Goal: Navigation & Orientation: Find specific page/section

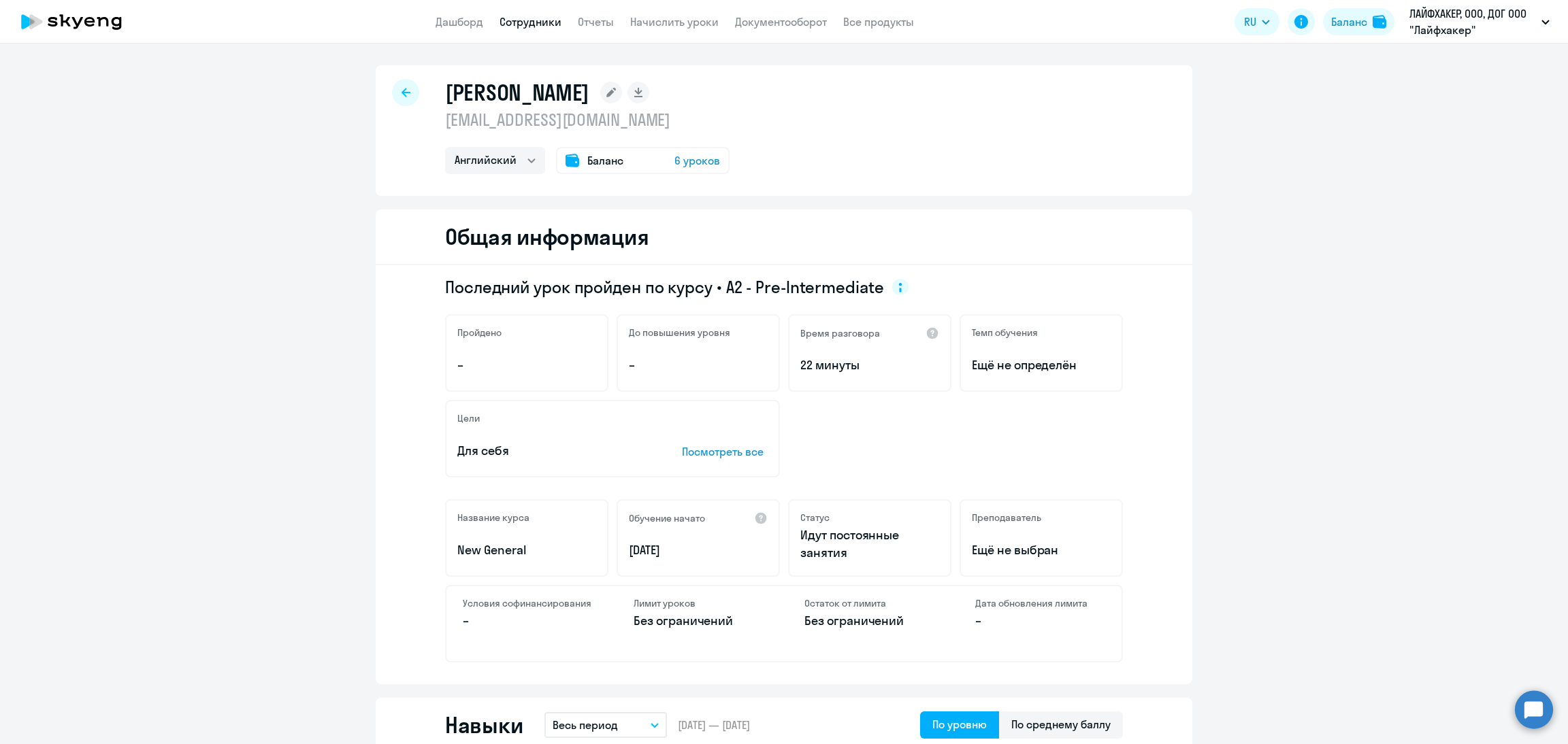
select select "english"
click at [459, 26] on link "Дашборд" at bounding box center [459, 21] width 48 height 14
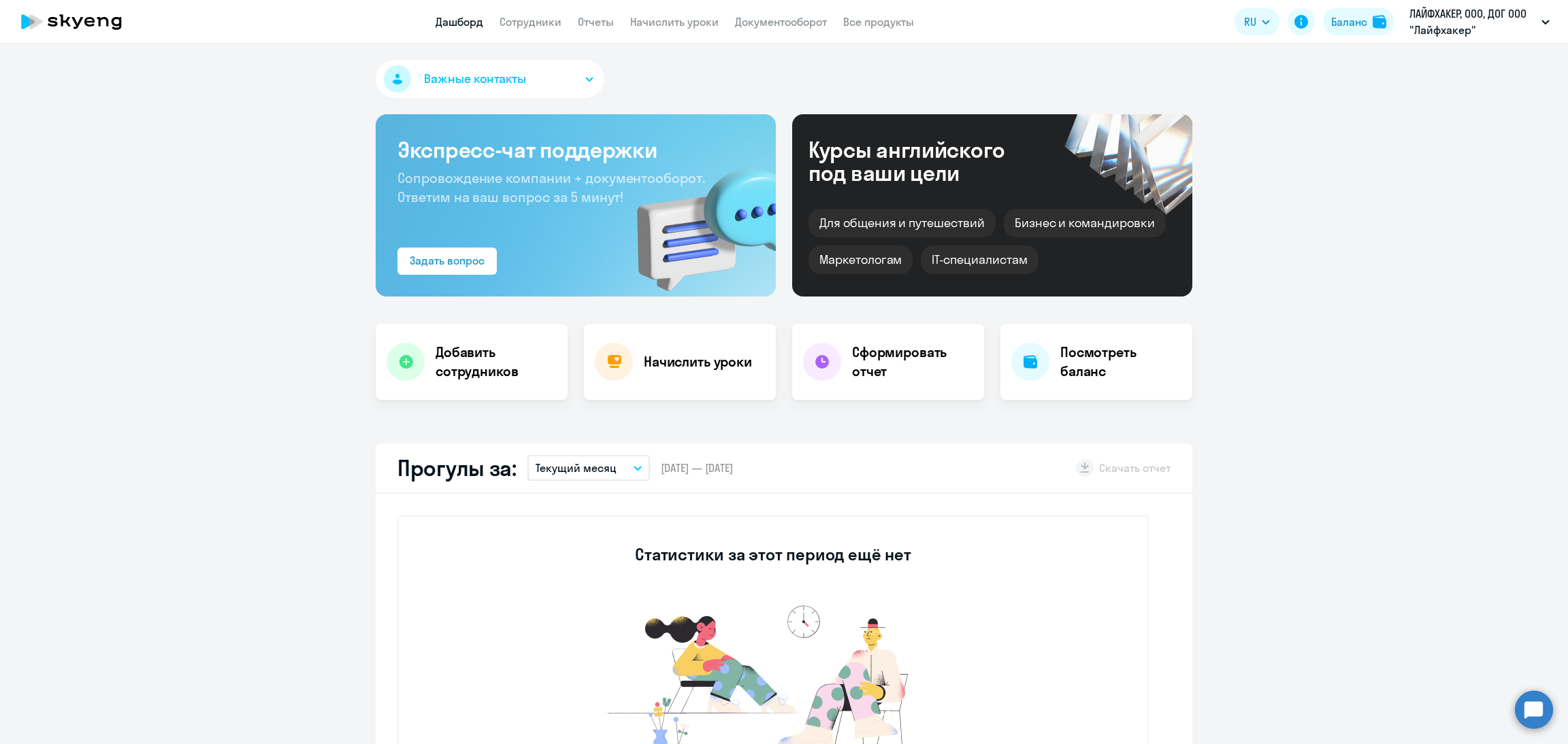
select select "30"
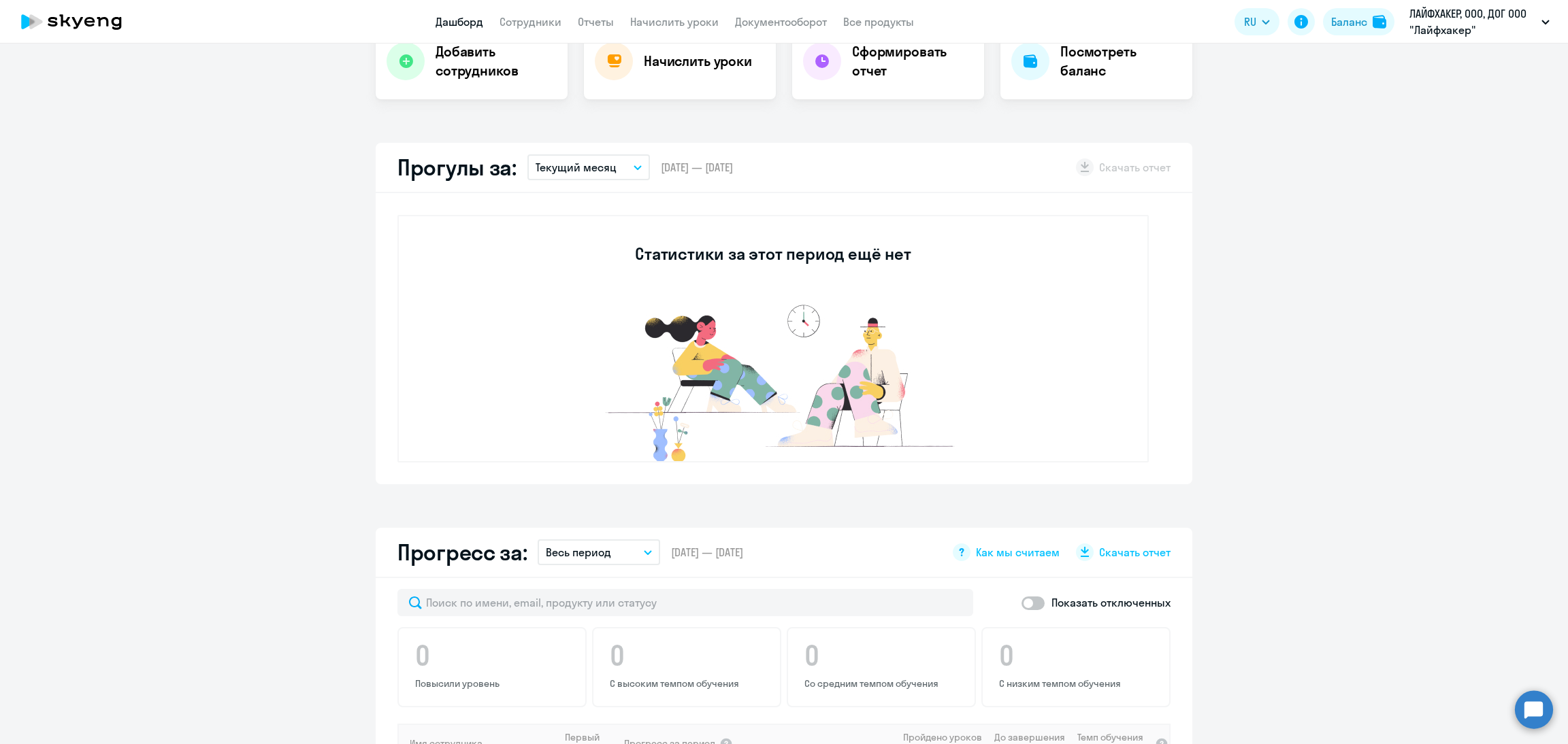
scroll to position [509, 0]
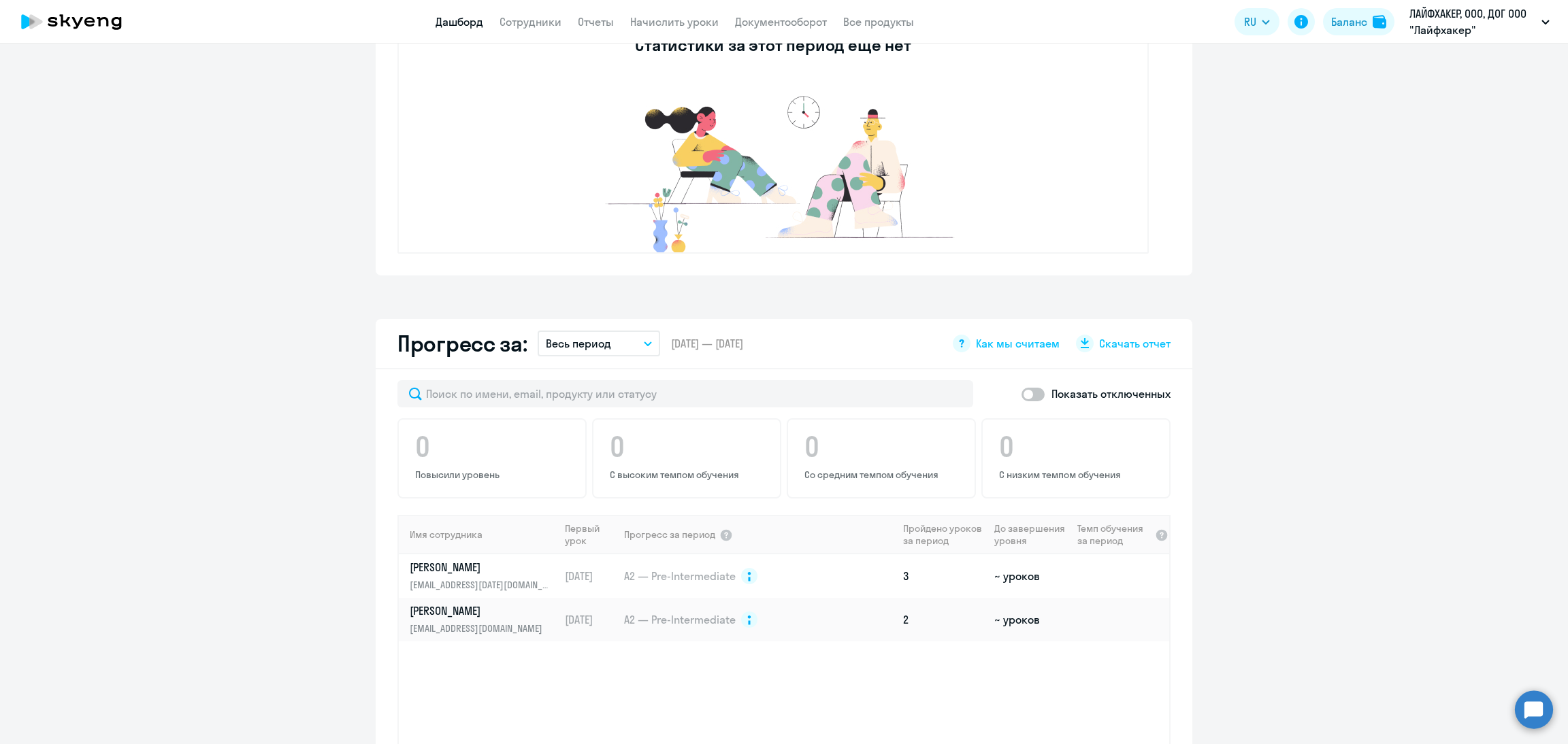
click at [528, 32] on app-header "Дашборд Сотрудники Отчеты Начислить уроки Документооборот Все продукты Дашборд …" at bounding box center [784, 21] width 1568 height 44
click at [532, 28] on link "Сотрудники" at bounding box center [530, 21] width 62 height 14
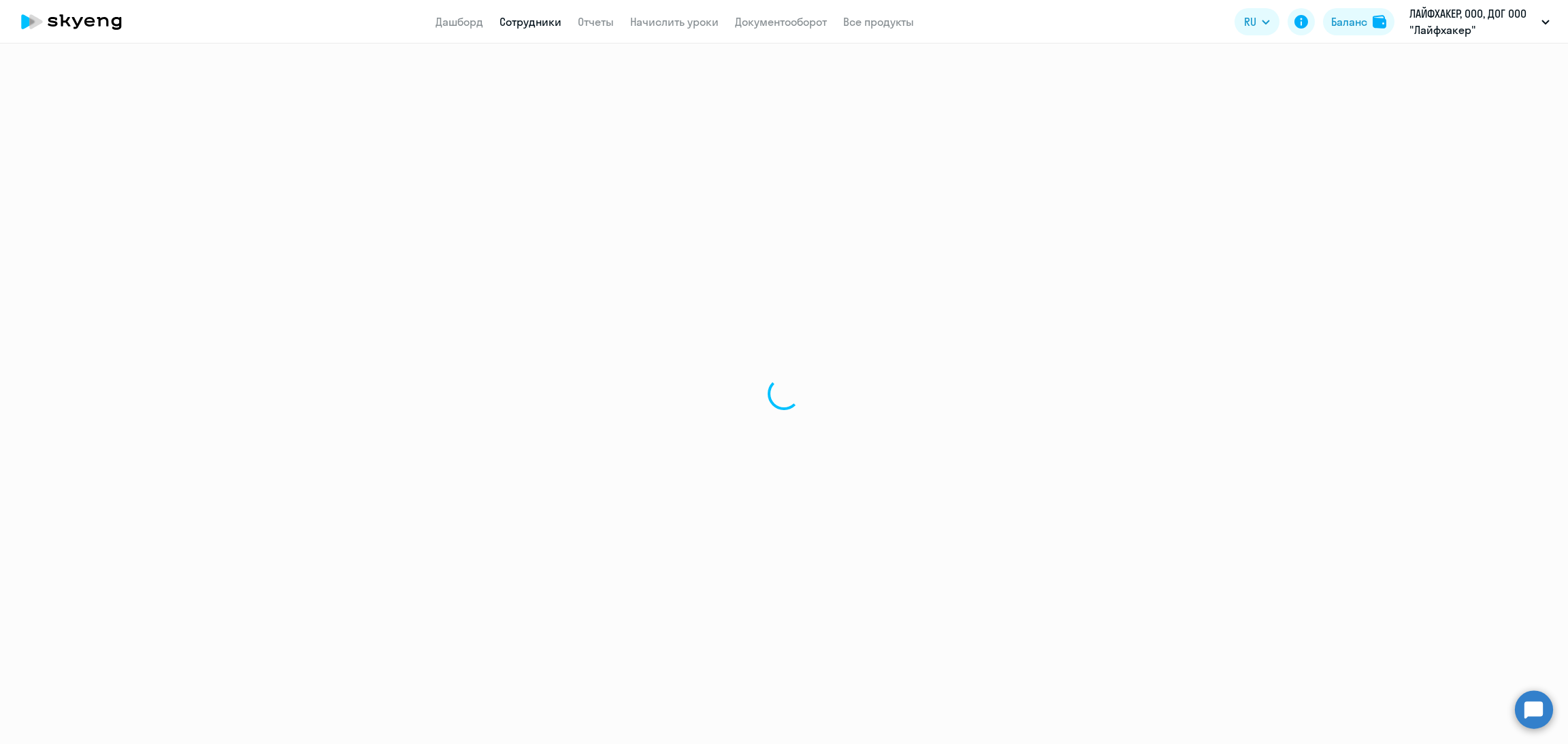
select select "30"
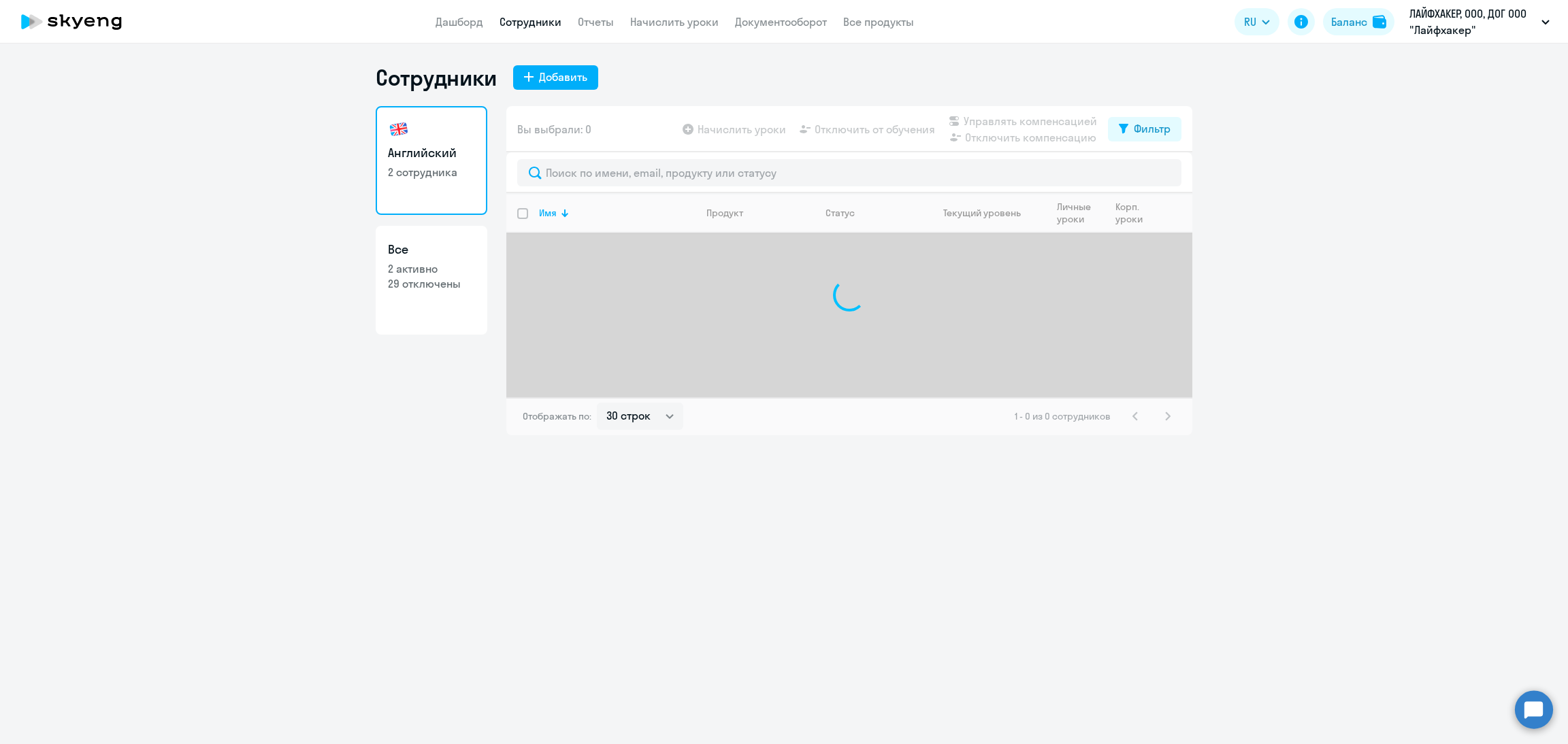
click at [424, 270] on p "2 активно" at bounding box center [432, 268] width 87 height 15
select select "30"
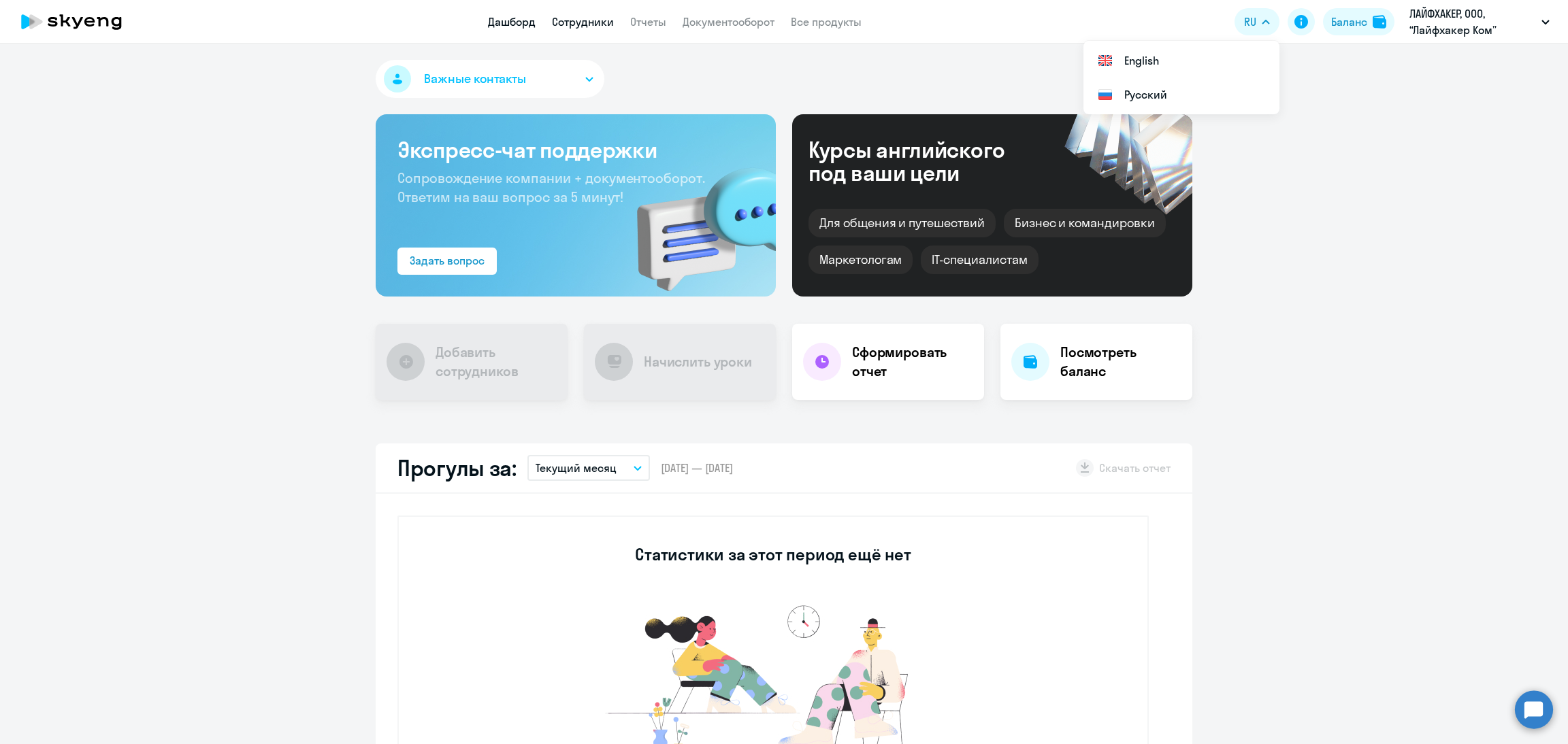
click at [568, 24] on link "Сотрудники" at bounding box center [583, 21] width 62 height 14
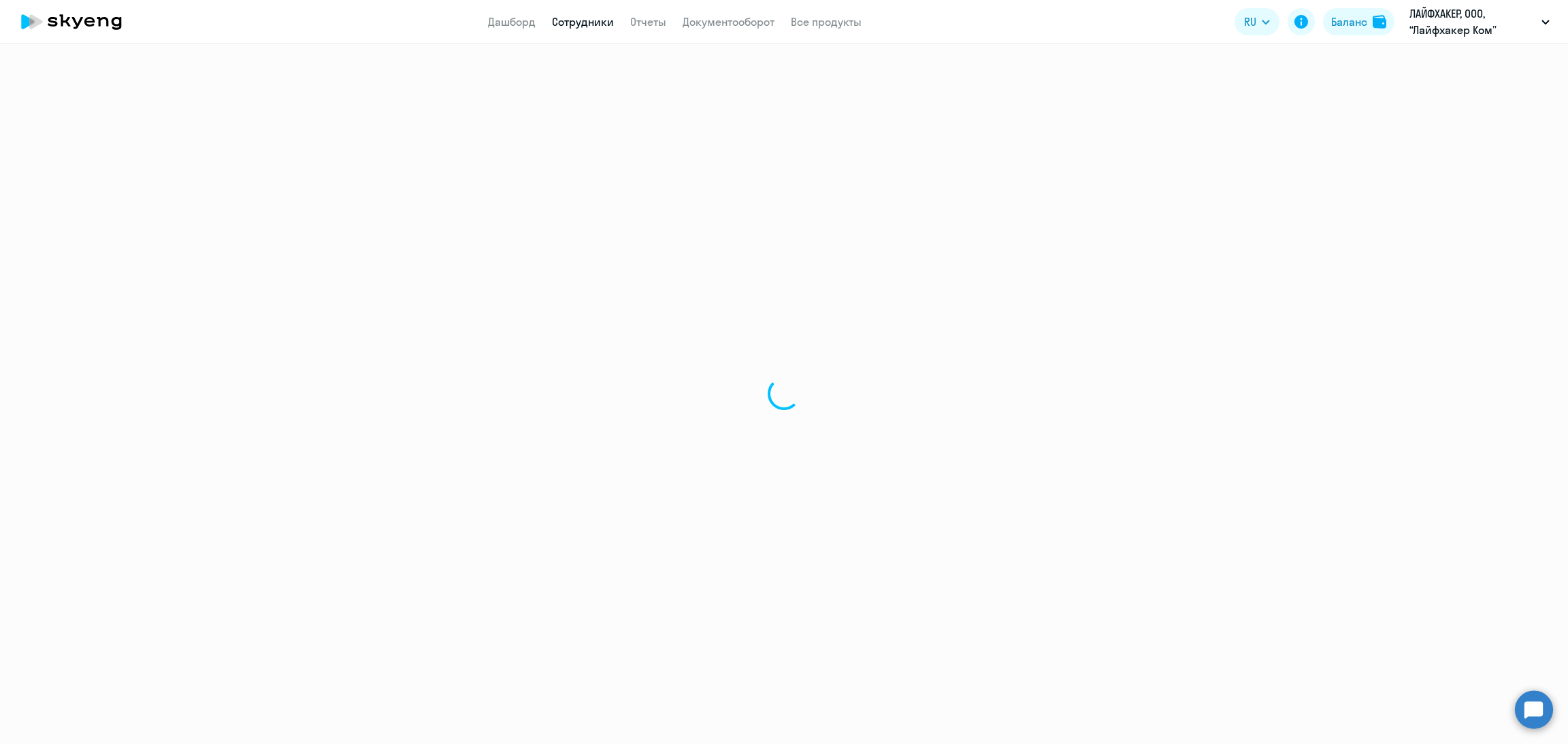
select select "30"
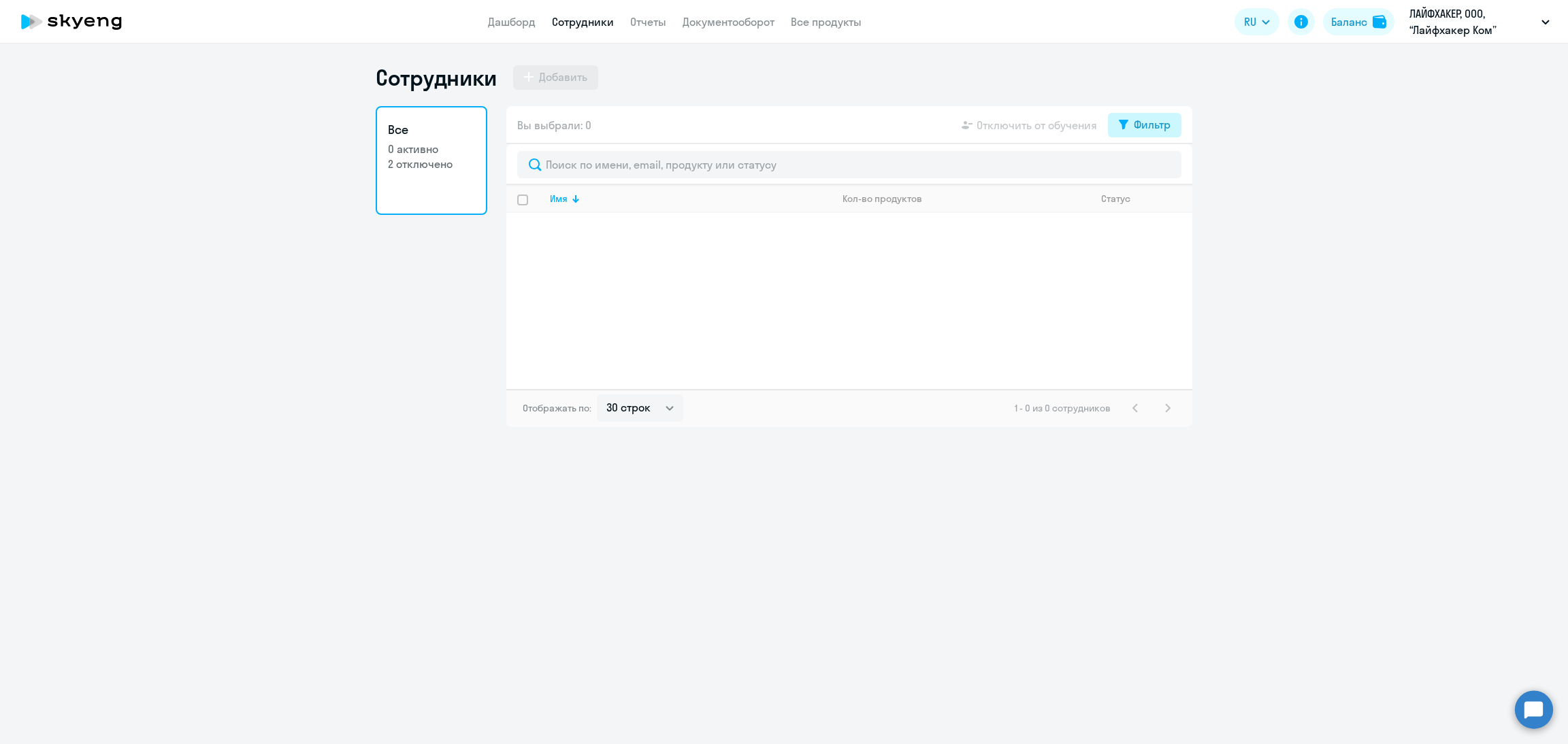
click at [1151, 119] on div "Фильтр" at bounding box center [1151, 124] width 36 height 16
click at [1155, 167] on span at bounding box center [1159, 169] width 23 height 14
click at [1147, 168] on input "checkbox" at bounding box center [1146, 168] width 1 height 1
checkbox input "true"
click at [772, 4] on app-header "Дашборд Сотрудники Отчеты Документооборот Все продукты Дашборд Сотрудники Отчет…" at bounding box center [784, 21] width 1568 height 44
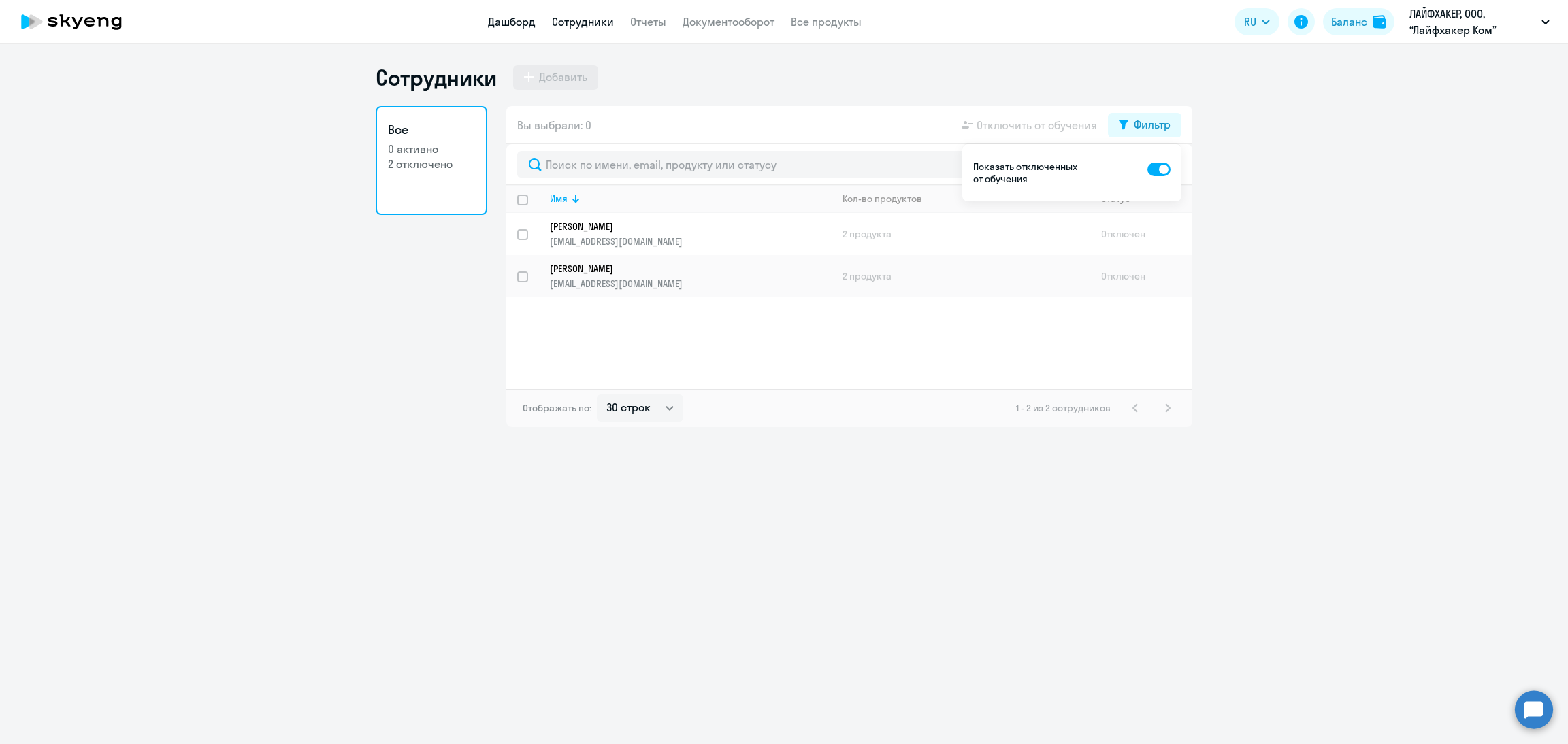
click at [500, 21] on link "Дашборд" at bounding box center [512, 21] width 48 height 14
